Goal: Task Accomplishment & Management: Use online tool/utility

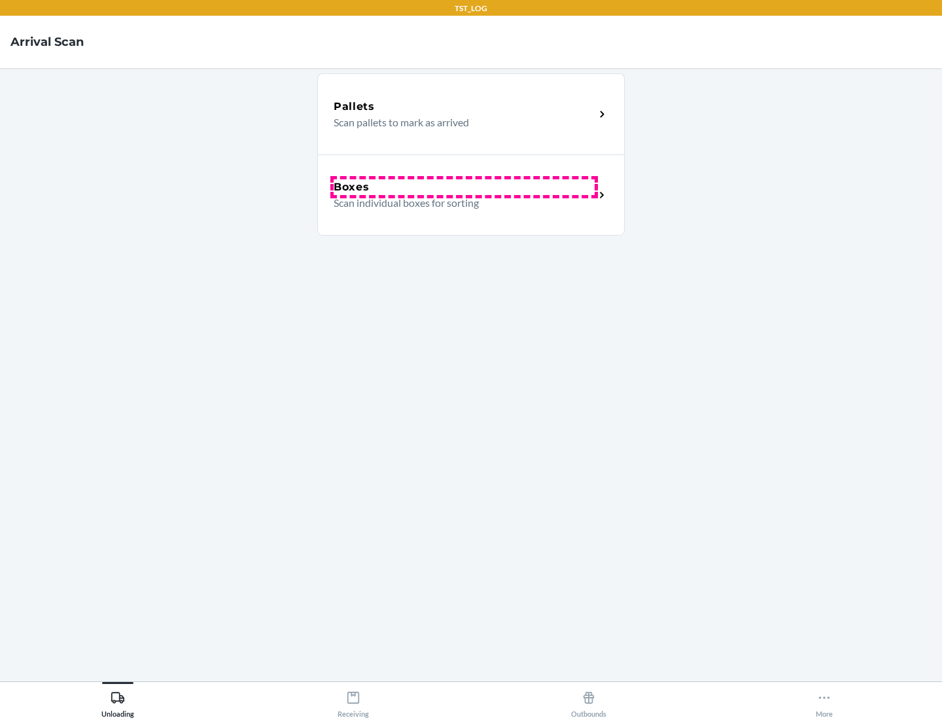
click at [464, 187] on div "Boxes" at bounding box center [464, 187] width 261 height 16
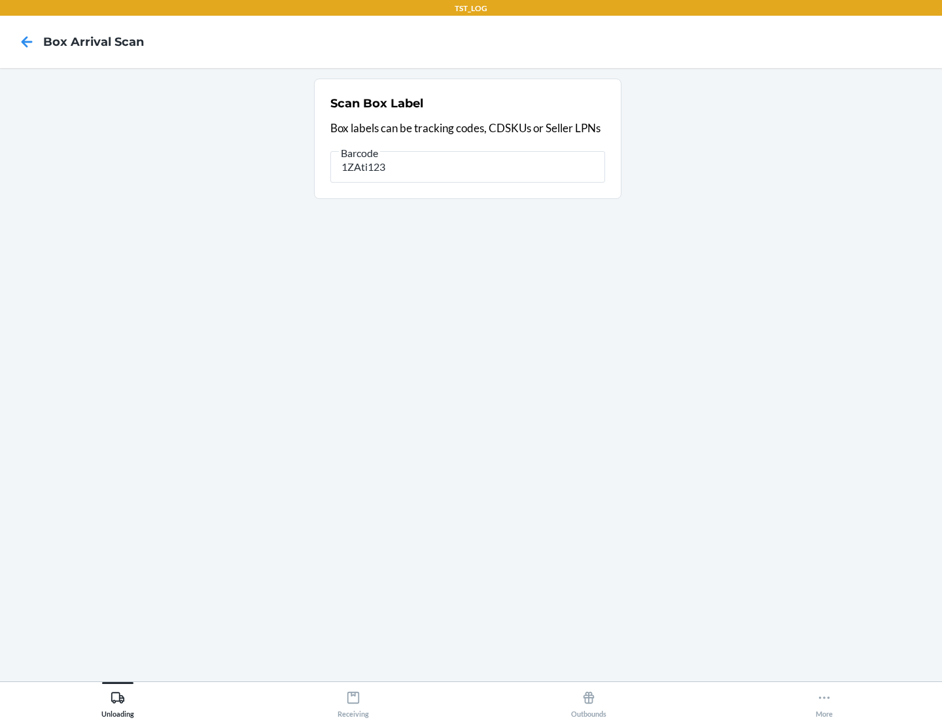
type input "1ZAti123"
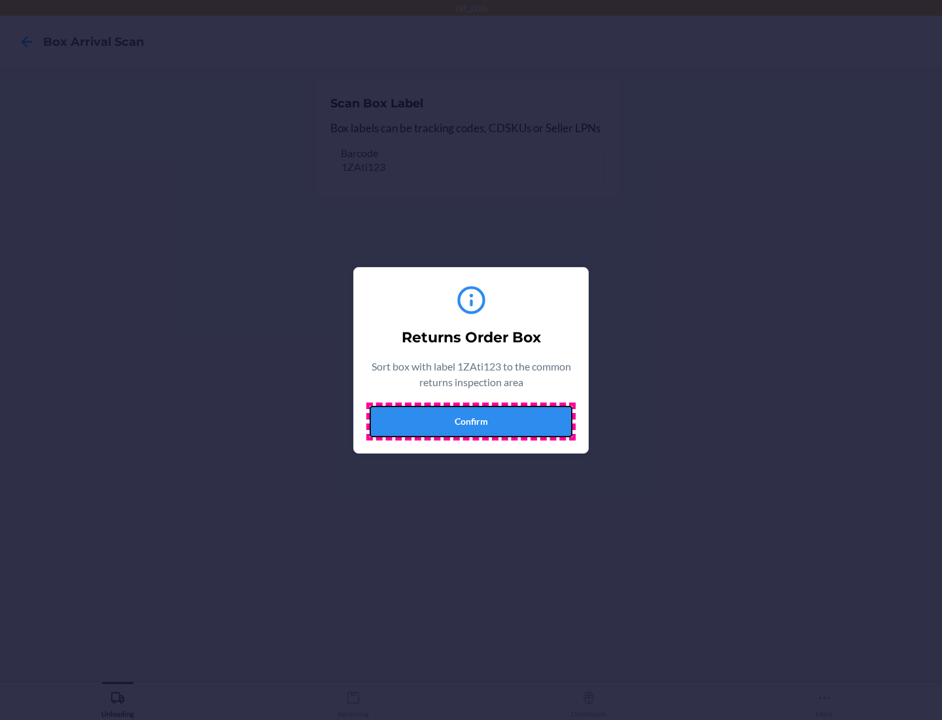
click at [471, 421] on button "Confirm" at bounding box center [471, 421] width 203 height 31
